Goal: Task Accomplishment & Management: Manage account settings

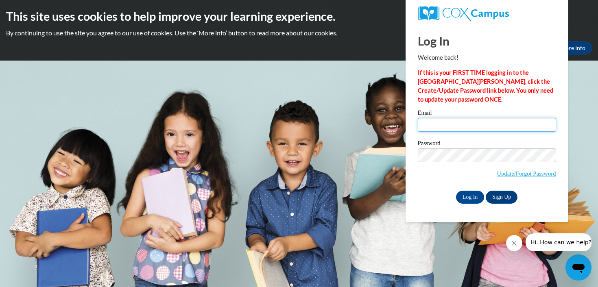
click at [461, 125] on input "Email" at bounding box center [487, 125] width 138 height 14
type input "[PERSON_NAME][EMAIL_ADDRESS][PERSON_NAME][DOMAIN_NAME]"
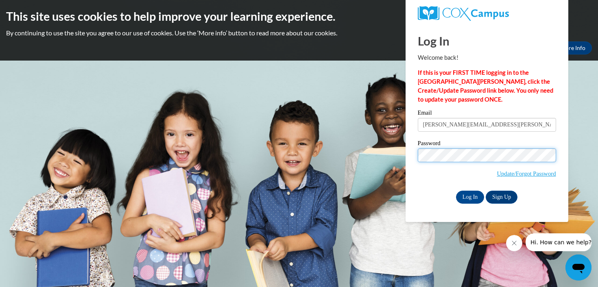
click at [456, 191] on input "Log In" at bounding box center [470, 197] width 28 height 13
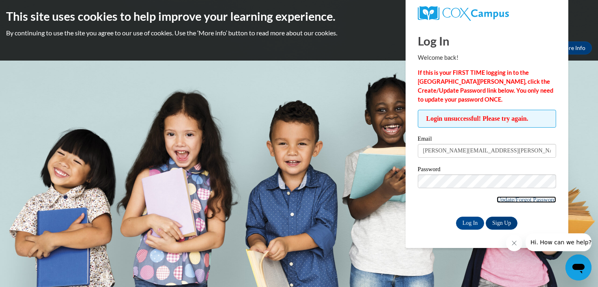
click at [510, 199] on link "Update/Forgot Password" at bounding box center [526, 199] width 59 height 7
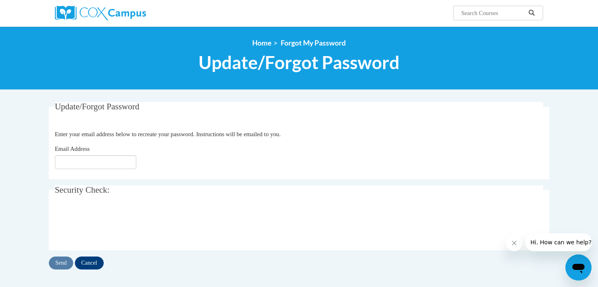
scroll to position [62, 0]
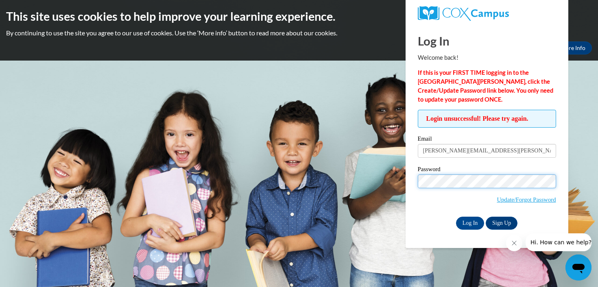
click at [456, 217] on input "Log In" at bounding box center [470, 223] width 28 height 13
click at [361, 34] on p "By continuing to use the site you agree to our use of cookies. Use the ‘More in…" at bounding box center [299, 32] width 586 height 9
